Goal: Task Accomplishment & Management: Manage account settings

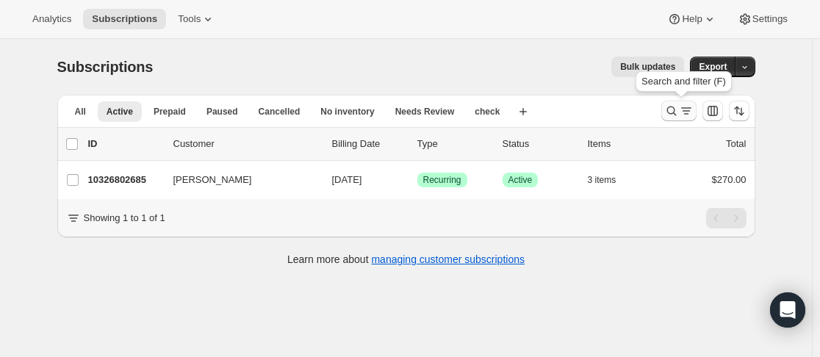
click at [674, 107] on icon "Search and filter results" at bounding box center [672, 112] width 10 height 10
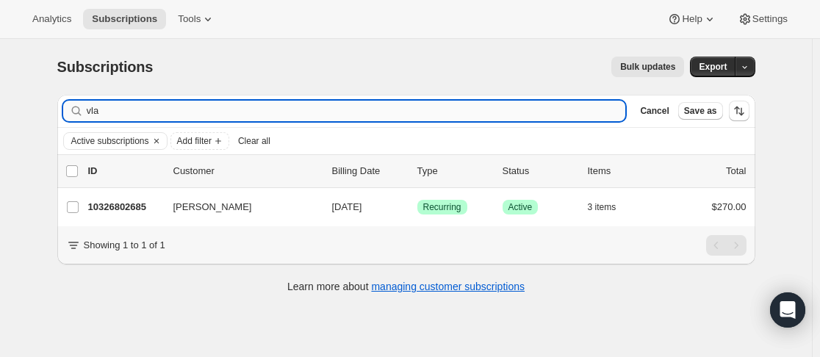
drag, startPoint x: 332, startPoint y: 115, endPoint x: 101, endPoint y: 103, distance: 230.4
click at [101, 103] on input "vla" at bounding box center [357, 111] width 540 height 21
type input "v"
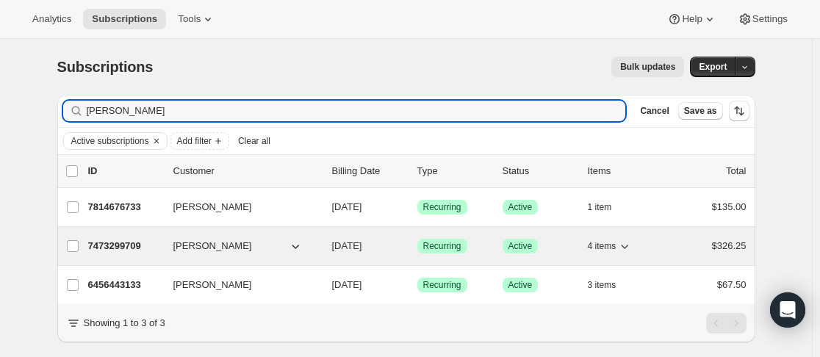
type input "[PERSON_NAME]"
click at [155, 241] on p "7473299709" at bounding box center [125, 246] width 74 height 15
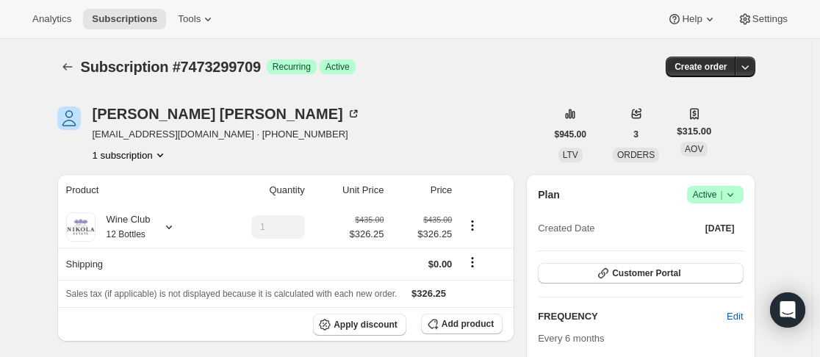
click at [735, 198] on icon at bounding box center [730, 194] width 15 height 15
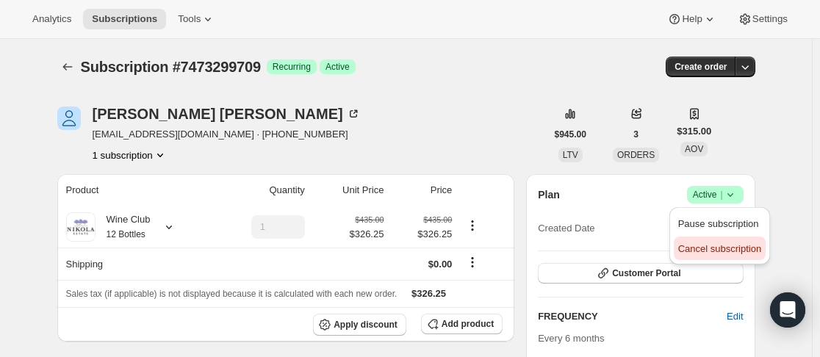
click at [690, 251] on span "Cancel subscription" at bounding box center [720, 248] width 83 height 11
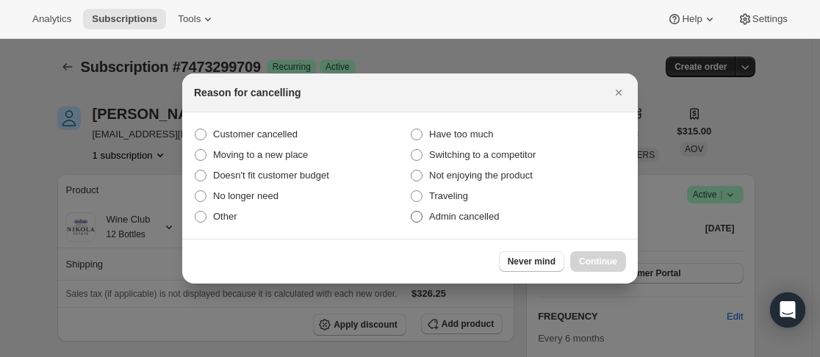
click at [498, 214] on span "Admin cancelled" at bounding box center [464, 216] width 70 height 11
click at [412, 212] on input "Admin cancelled" at bounding box center [411, 211] width 1 height 1
radio input "true"
click at [620, 260] on button "Continue" at bounding box center [599, 261] width 56 height 21
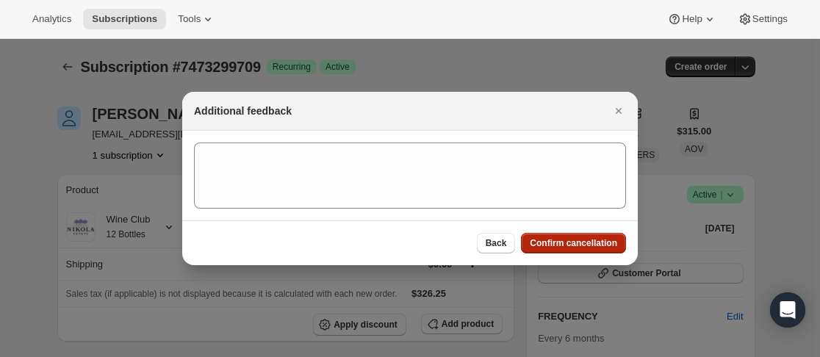
click at [550, 232] on div "Back Confirm cancellation" at bounding box center [410, 243] width 456 height 45
click at [537, 246] on span "Confirm cancellation" at bounding box center [573, 243] width 87 height 12
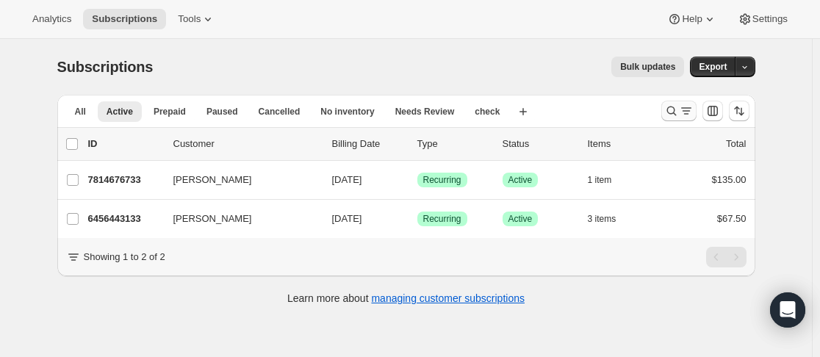
click at [673, 112] on icon "Search and filter results" at bounding box center [672, 111] width 15 height 15
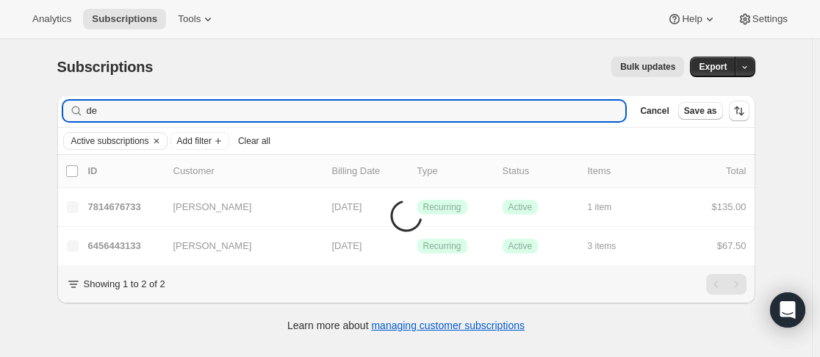
type input "d"
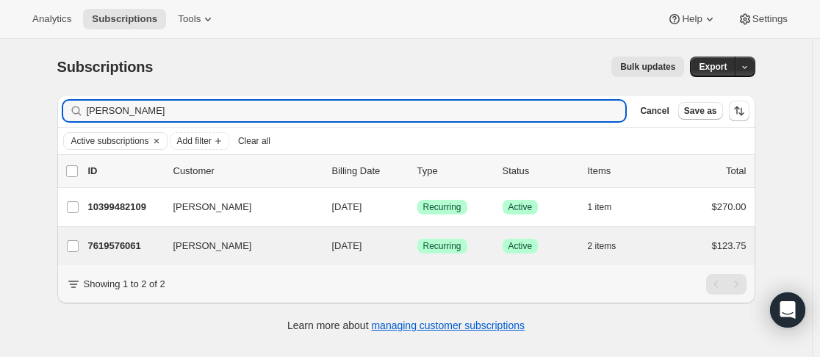
type input "raymond"
click at [165, 235] on div "Raymond Lester 7619576061 Raymond Lester 11/28/2025 Success Recurring Success A…" at bounding box center [406, 246] width 698 height 38
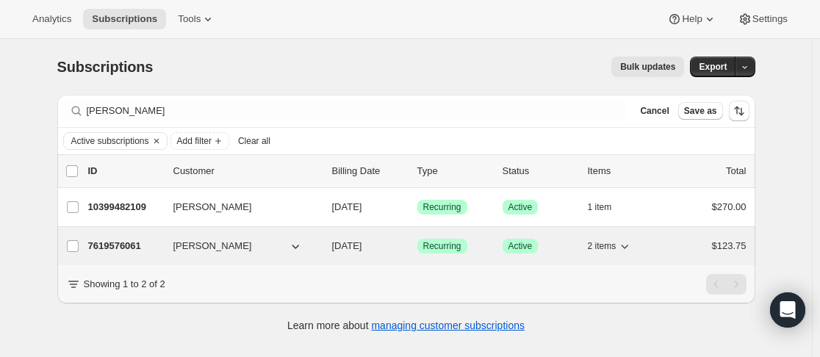
click at [167, 246] on div "7619576061 Raymond Lester 11/28/2025 Success Recurring Success Active 2 items $…" at bounding box center [417, 246] width 659 height 21
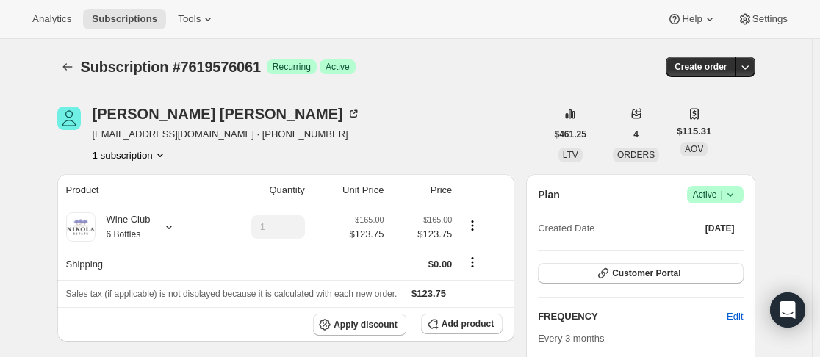
click at [749, 187] on div "Plan Success Active | Created Date Aug 29, 2024 Customer Portal FREQUENCY Edit …" at bounding box center [640, 364] width 229 height 380
click at [744, 197] on span "Success Active |" at bounding box center [715, 195] width 57 height 18
click at [711, 263] on div "Pause subscription Cancel subscription" at bounding box center [720, 235] width 101 height 57
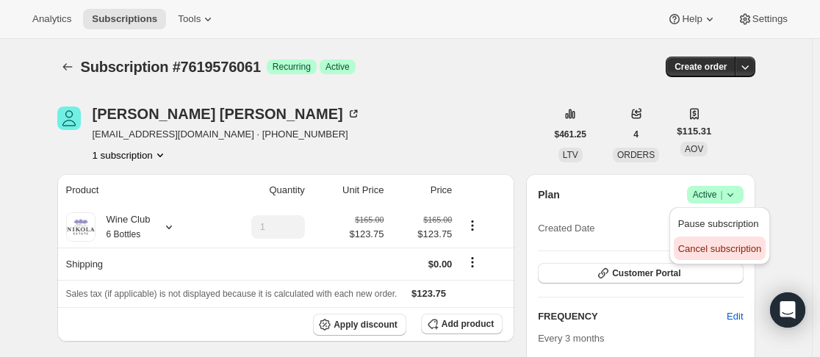
click at [717, 255] on span "Cancel subscription" at bounding box center [720, 249] width 83 height 15
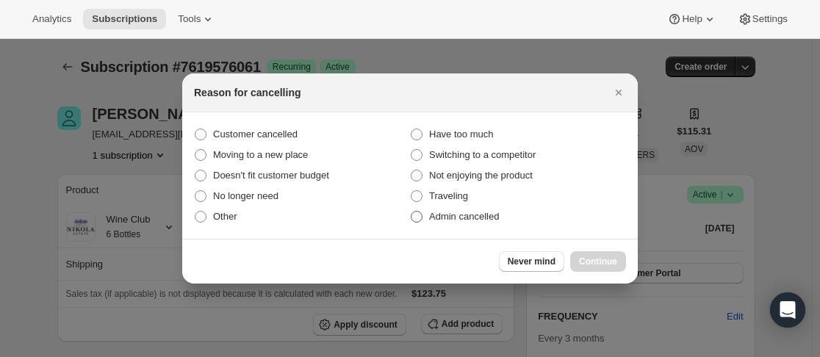
click at [440, 221] on span "Admin cancelled" at bounding box center [464, 216] width 70 height 11
click at [412, 212] on input "Admin cancelled" at bounding box center [411, 211] width 1 height 1
radio input "true"
click at [589, 257] on span "Continue" at bounding box center [598, 262] width 38 height 12
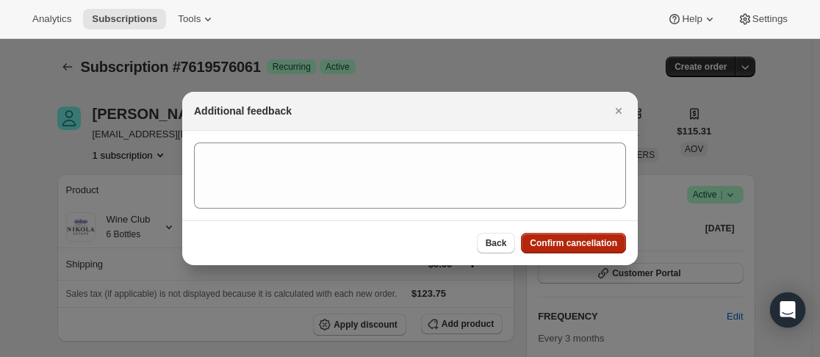
click at [571, 242] on span "Confirm cancellation" at bounding box center [573, 243] width 87 height 12
